Goal: Communication & Community: Answer question/provide support

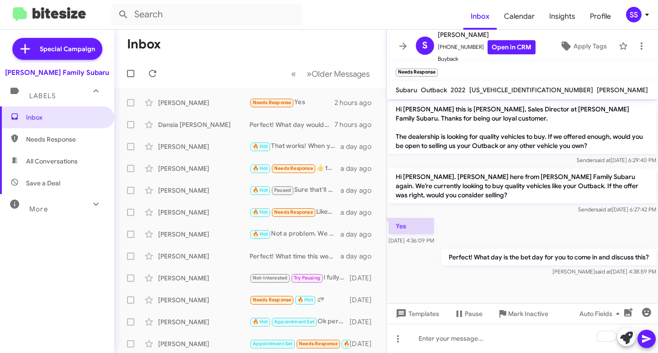
click at [44, 175] on span "Save a Deal" at bounding box center [57, 183] width 114 height 22
type input "in:not-interested"
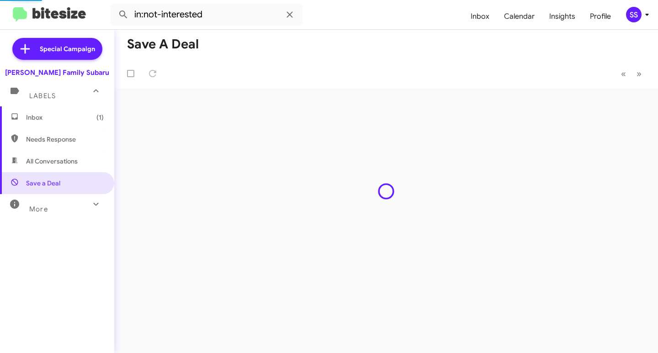
click at [53, 114] on span "Inbox (1)" at bounding box center [65, 117] width 78 height 9
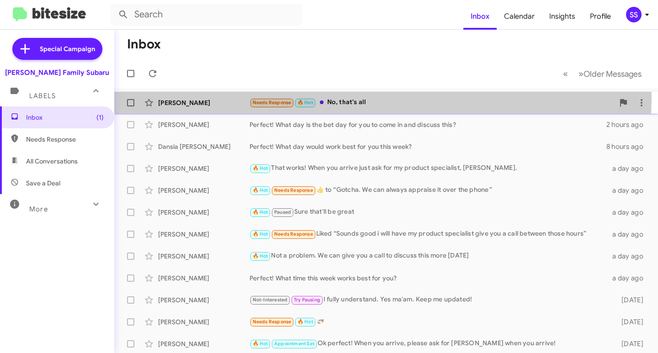
click at [344, 98] on div "Needs Response 🔥 Hot No, that's all" at bounding box center [431, 102] width 365 height 11
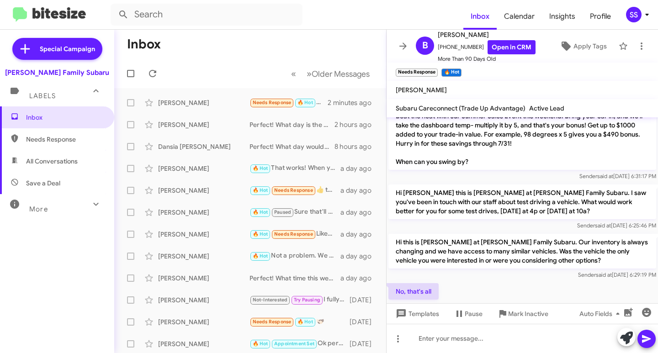
scroll to position [57, 0]
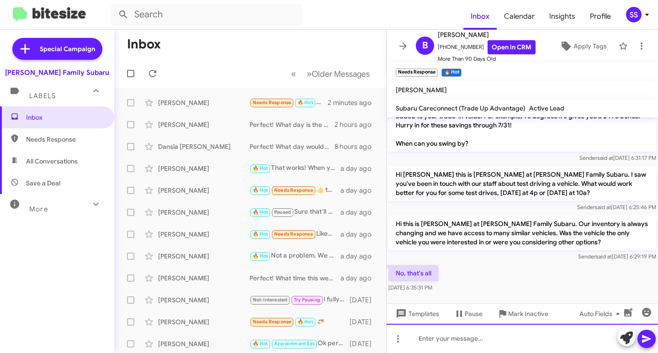
click at [475, 347] on div at bounding box center [522, 338] width 271 height 29
click at [511, 341] on div "To enrich screen reader interactions, please activate Accessibility in Grammarl…" at bounding box center [522, 338] width 271 height 29
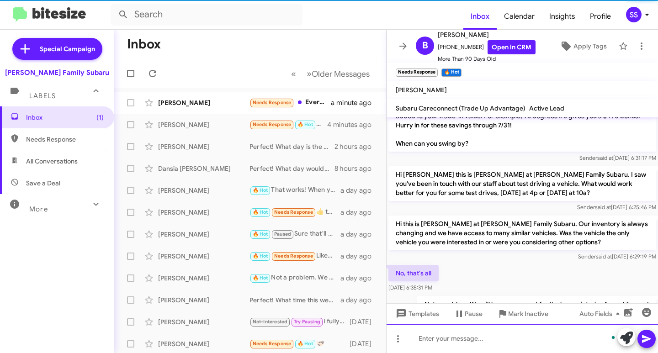
scroll to position [90, 0]
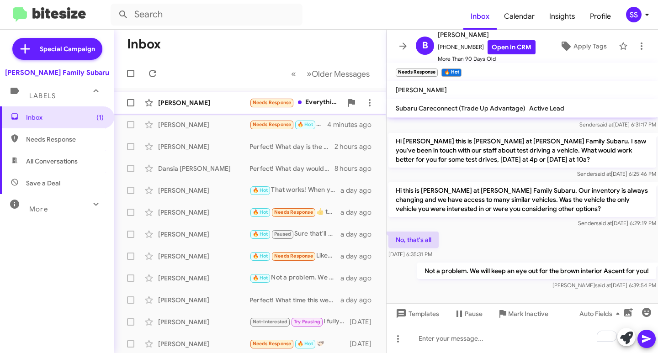
click at [211, 99] on div "[PERSON_NAME]" at bounding box center [203, 102] width 91 height 9
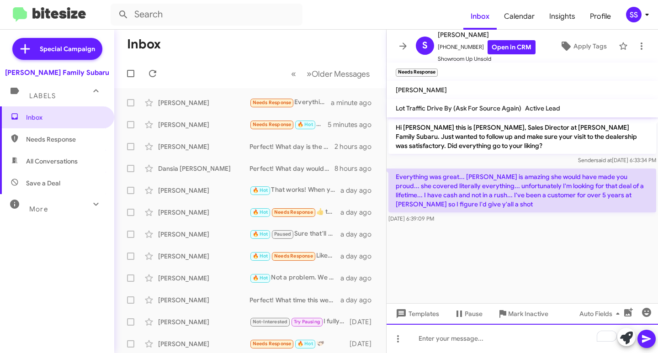
click at [448, 343] on div "To enrich screen reader interactions, please activate Accessibility in Grammarl…" at bounding box center [522, 338] width 271 height 29
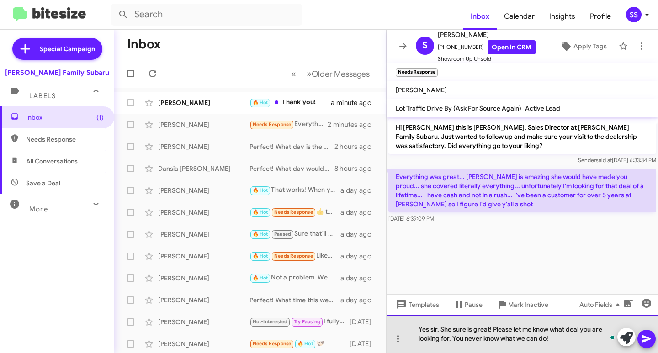
drag, startPoint x: 553, startPoint y: 339, endPoint x: 559, endPoint y: 336, distance: 7.2
click at [559, 336] on div "Yes sir. She sure is great! Please let me know what deal you are looking for. Y…" at bounding box center [522, 334] width 271 height 38
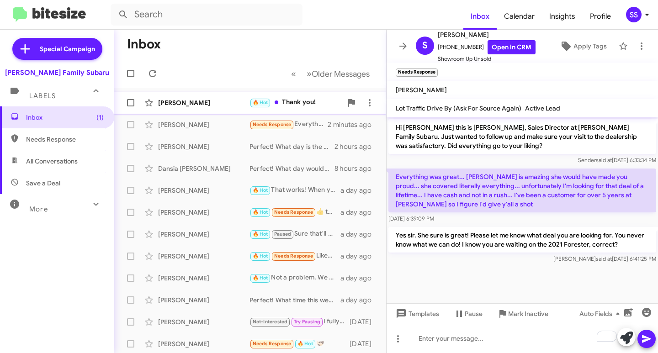
click at [204, 93] on span "[PERSON_NAME] 🔥 Hot Thank you! a minute ago" at bounding box center [250, 103] width 272 height 22
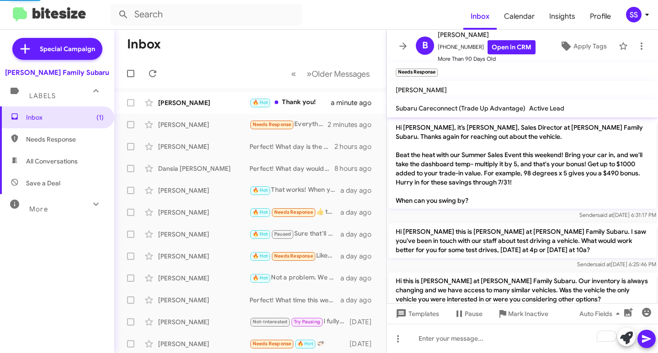
scroll to position [124, 0]
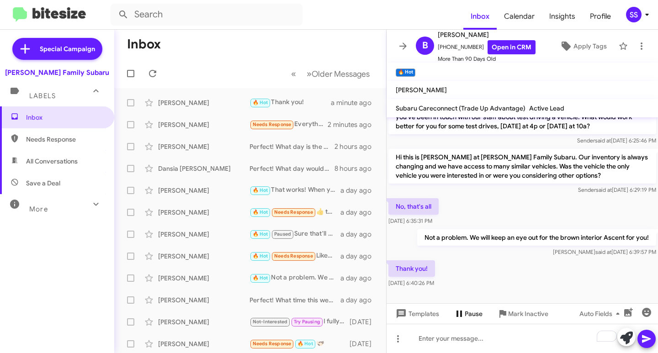
click at [466, 315] on span "Pause" at bounding box center [474, 314] width 18 height 16
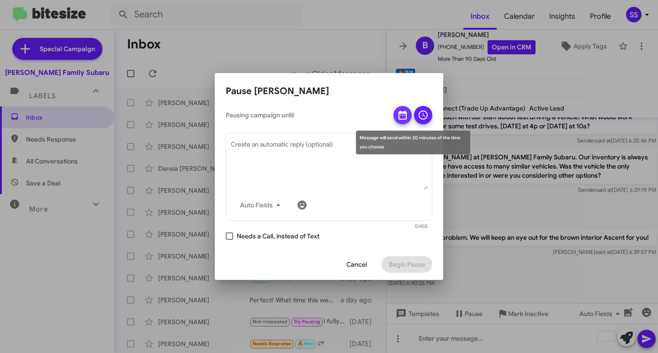
click at [400, 117] on icon at bounding box center [402, 115] width 11 height 11
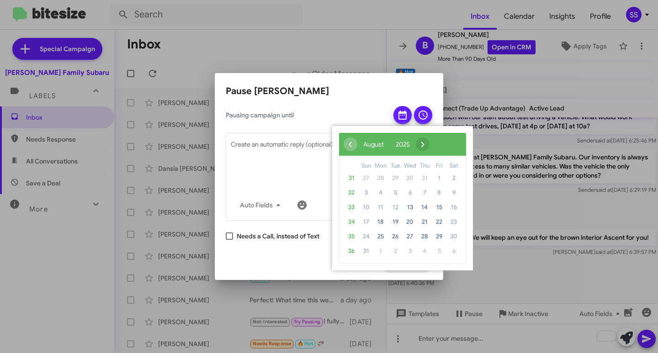
click at [429, 147] on span "›" at bounding box center [423, 145] width 14 height 14
click at [382, 182] on span "1" at bounding box center [380, 178] width 15 height 15
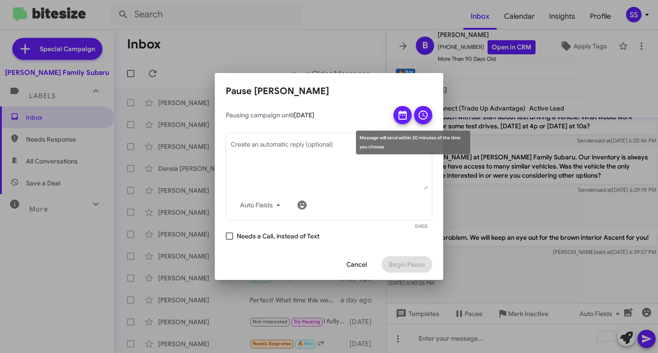
click at [422, 118] on icon at bounding box center [423, 115] width 11 height 11
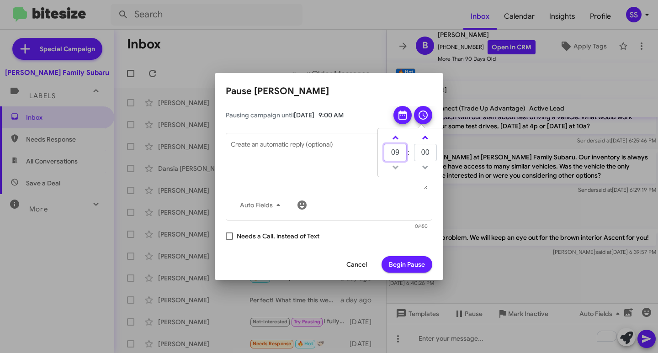
click at [400, 146] on input "09" at bounding box center [395, 152] width 23 height 17
click at [400, 137] on link at bounding box center [395, 137] width 16 height 11
click at [399, 137] on link at bounding box center [395, 137] width 16 height 11
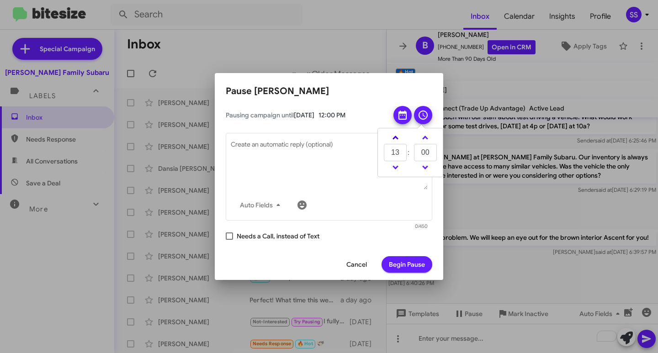
click at [399, 137] on link at bounding box center [395, 137] width 16 height 11
click at [396, 167] on span at bounding box center [395, 167] width 6 height 6
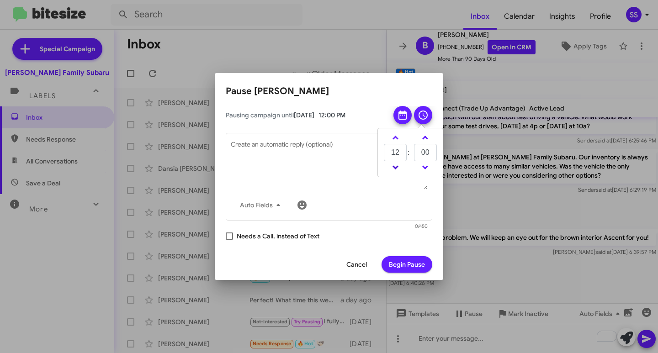
click at [396, 167] on span at bounding box center [395, 167] width 6 height 6
type input "11"
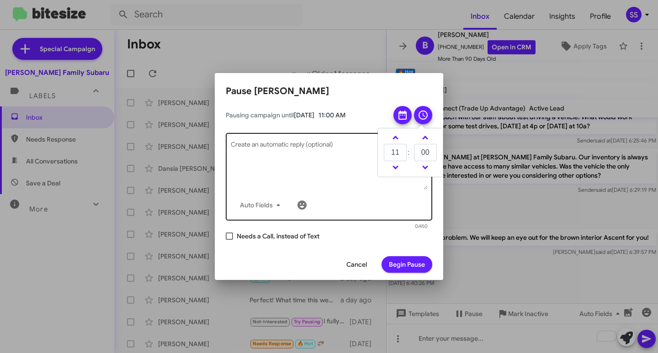
click at [331, 159] on textarea "Create an automatic reply (optional)" at bounding box center [329, 166] width 197 height 48
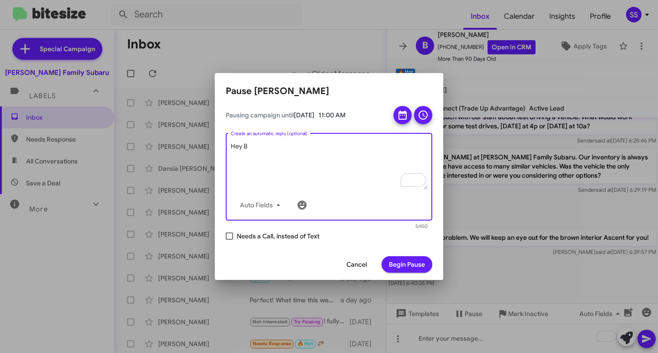
type textarea "Hey B"
click at [359, 265] on span "Cancel" at bounding box center [356, 264] width 21 height 16
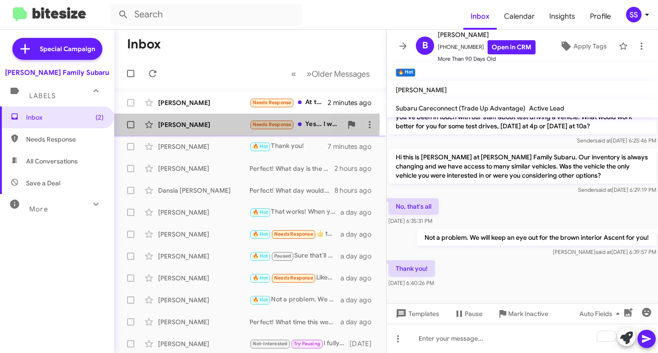
click at [181, 122] on div "[PERSON_NAME]" at bounding box center [203, 124] width 91 height 9
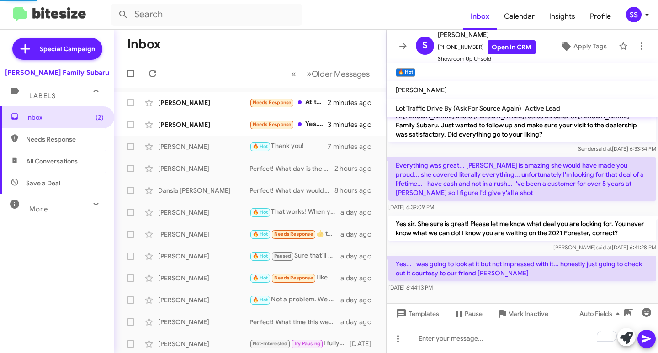
scroll to position [11, 0]
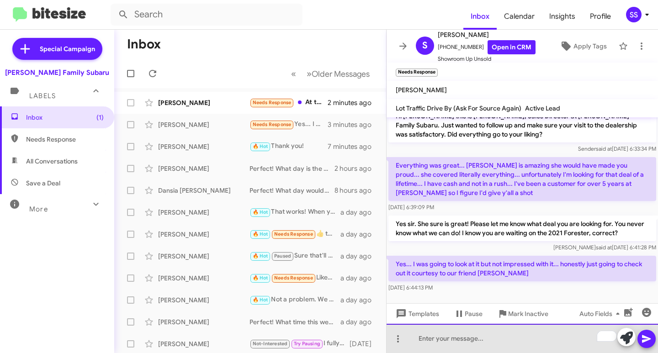
click at [453, 346] on div "To enrich screen reader interactions, please activate Accessibility in Grammarl…" at bounding box center [522, 338] width 271 height 29
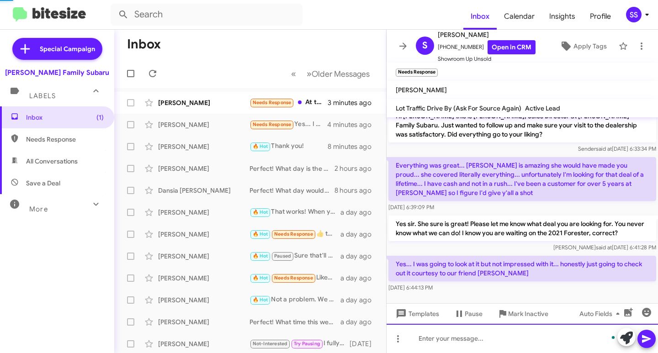
scroll to position [54, 0]
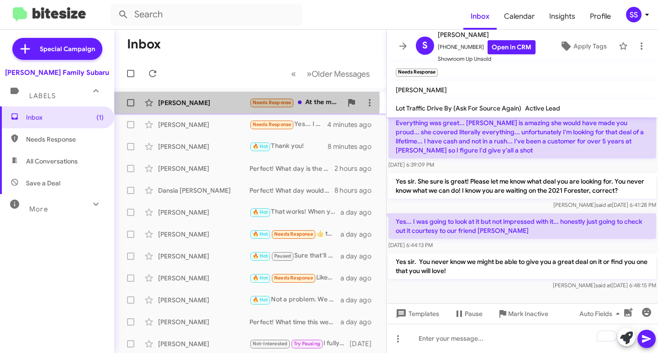
click at [200, 101] on div "[PERSON_NAME]" at bounding box center [203, 102] width 91 height 9
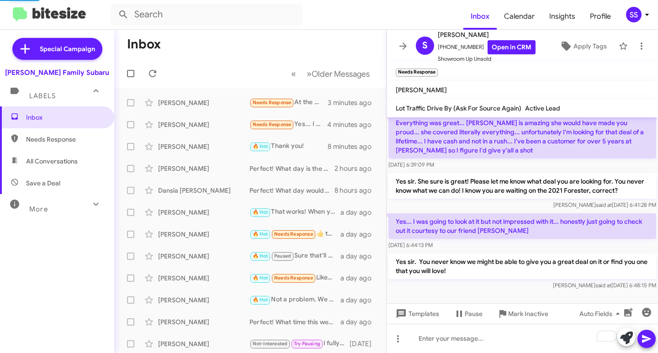
scroll to position [11, 0]
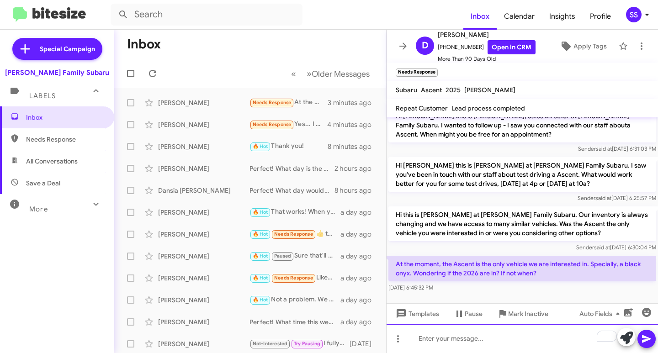
click at [446, 351] on div "To enrich screen reader interactions, please activate Accessibility in Grammarl…" at bounding box center [522, 338] width 271 height 29
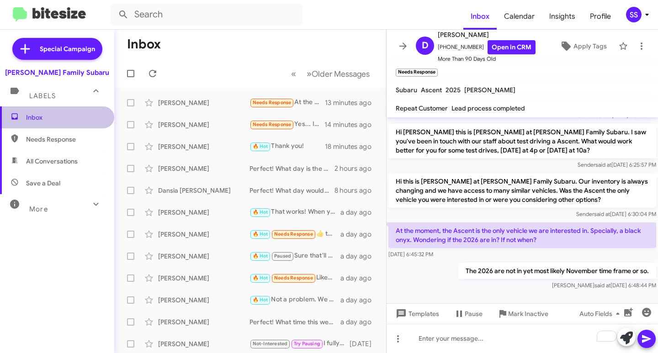
click at [69, 117] on span "Inbox" at bounding box center [65, 117] width 78 height 9
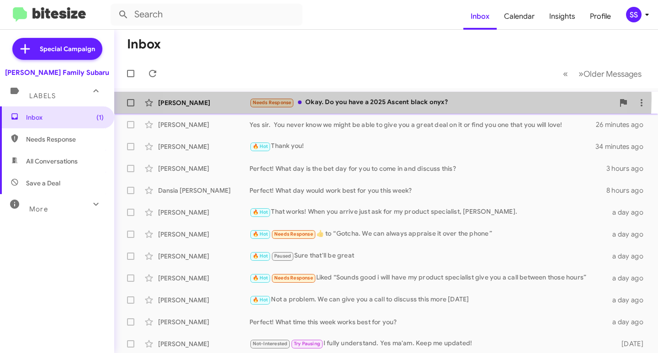
click at [349, 98] on div "Needs Response Okay. Do you have a 2025 Ascent black onyx?" at bounding box center [431, 102] width 365 height 11
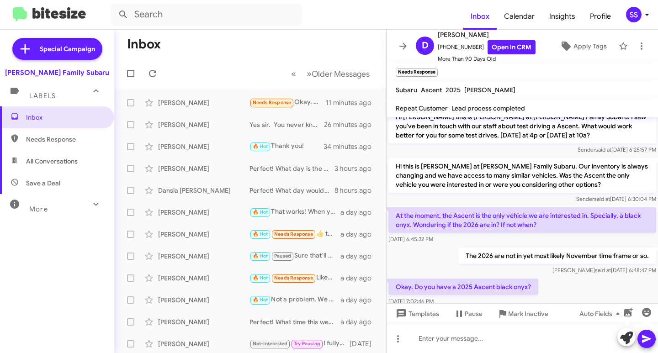
scroll to position [78, 0]
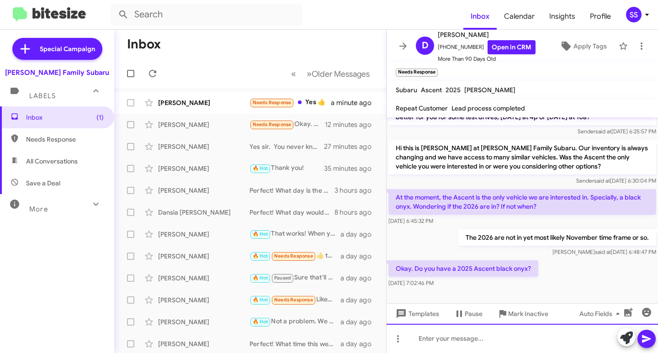
click at [459, 342] on div at bounding box center [522, 338] width 271 height 29
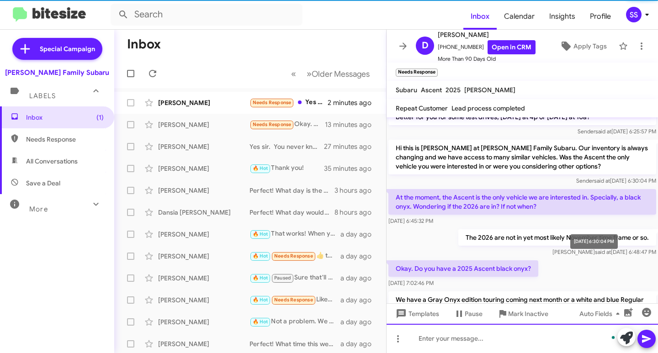
scroll to position [121, 0]
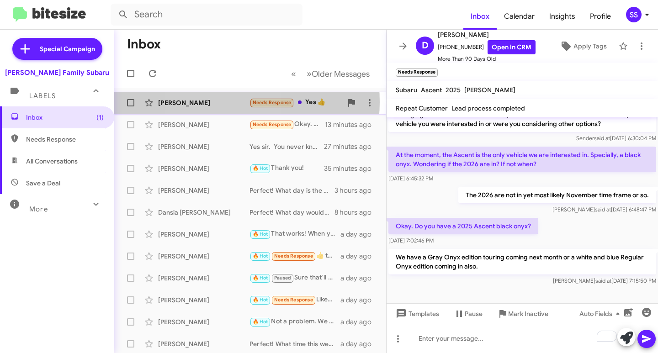
click at [214, 102] on div "[PERSON_NAME]" at bounding box center [203, 102] width 91 height 9
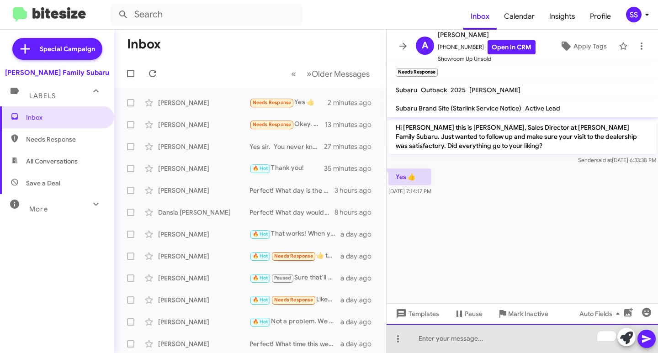
click at [450, 336] on div "To enrich screen reader interactions, please activate Accessibility in Grammarl…" at bounding box center [522, 338] width 271 height 29
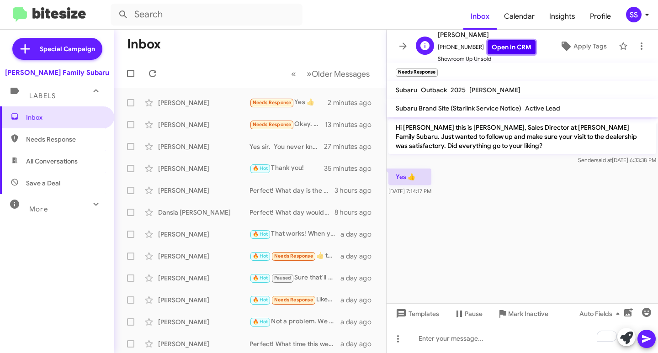
click at [506, 43] on link "Open in CRM" at bounding box center [511, 47] width 48 height 14
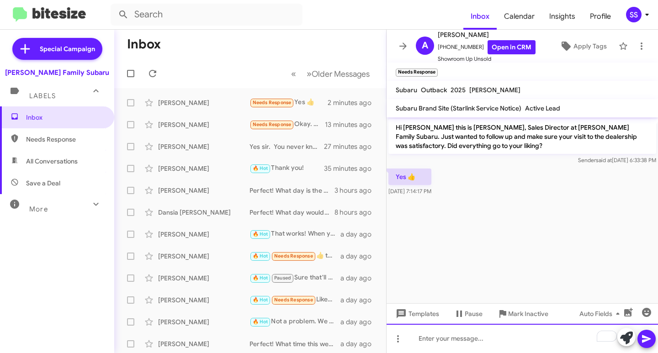
click at [441, 345] on div "To enrich screen reader interactions, please activate Accessibility in Grammarl…" at bounding box center [522, 338] width 271 height 29
click at [483, 346] on div "Perfect!" at bounding box center [522, 338] width 271 height 29
